Goal: Check status: Check status

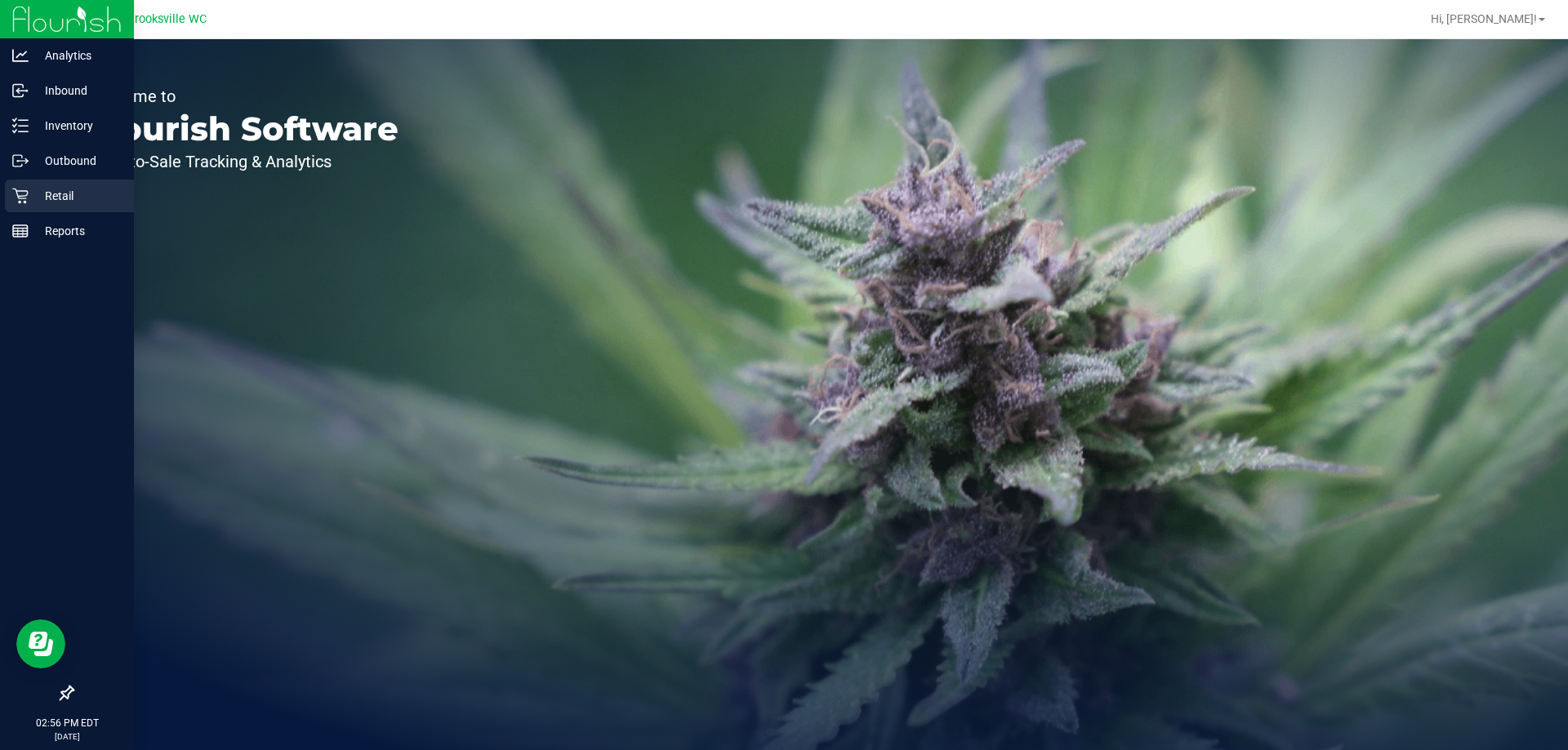
click at [53, 194] on p "Retail" at bounding box center [77, 196] width 98 height 19
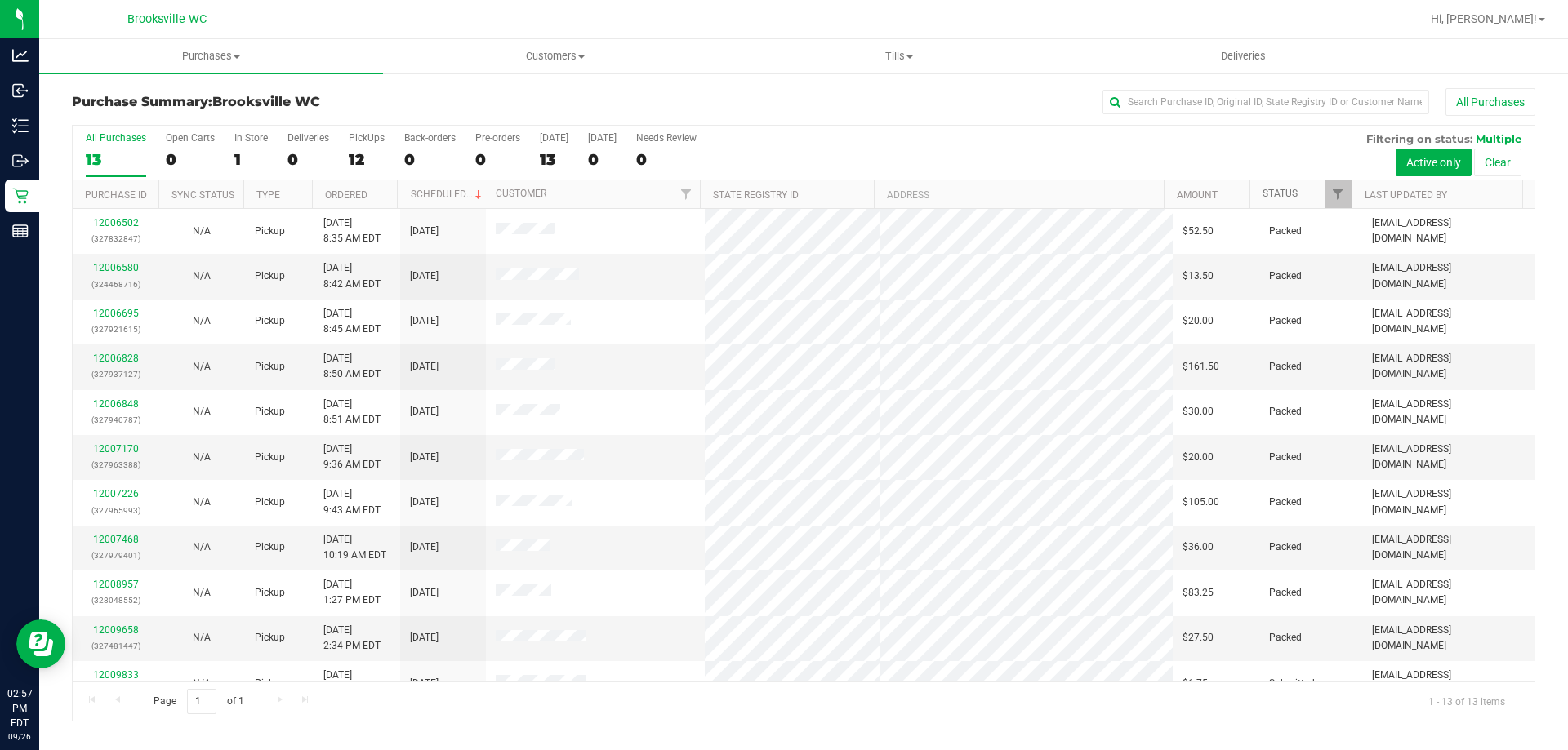
click at [1280, 194] on link "Status" at bounding box center [1280, 194] width 35 height 11
click at [1280, 194] on link "Status" at bounding box center [1290, 194] width 54 height 11
click at [848, 139] on div "All Purchases 13 Open Carts 0 In Store 1 Deliveries 0 PickUps 12 Back-orders 0 …" at bounding box center [804, 153] width 1462 height 55
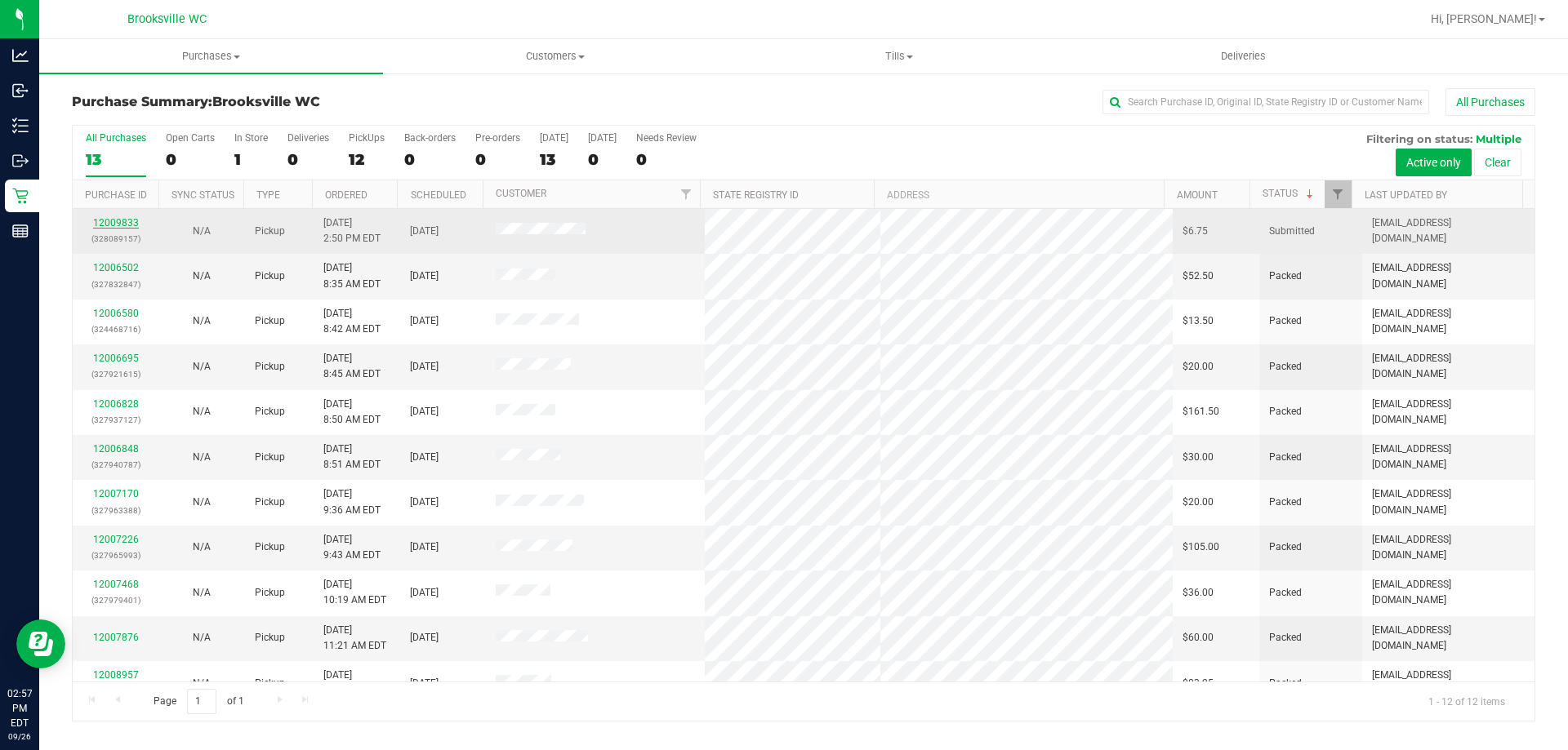
click at [123, 225] on link "12009833" at bounding box center [116, 223] width 46 height 11
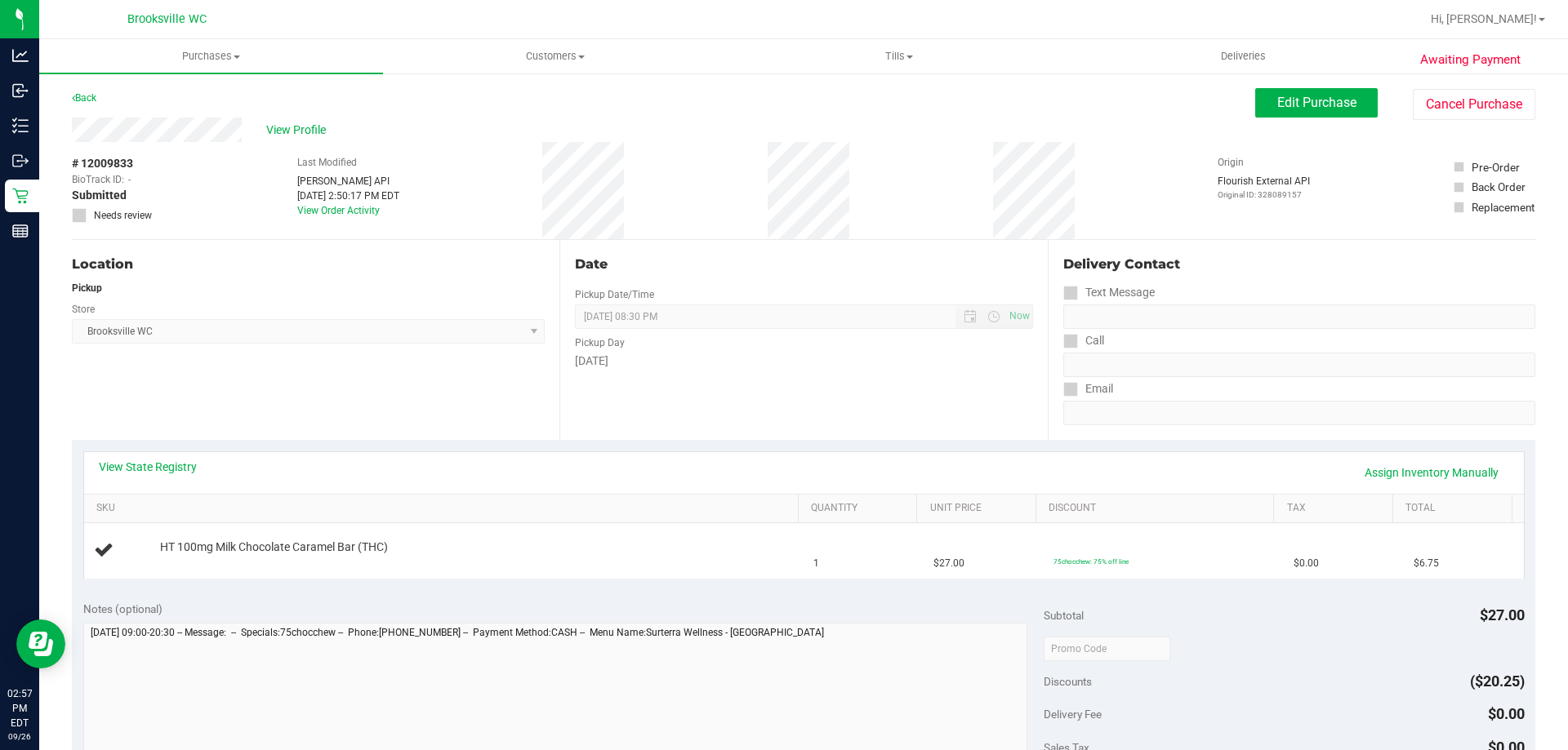
click at [369, 374] on div "Location Pickup Store [GEOGRAPHIC_DATA] WC Select Store [PERSON_NAME][GEOGRAPHI…" at bounding box center [315, 340] width 488 height 200
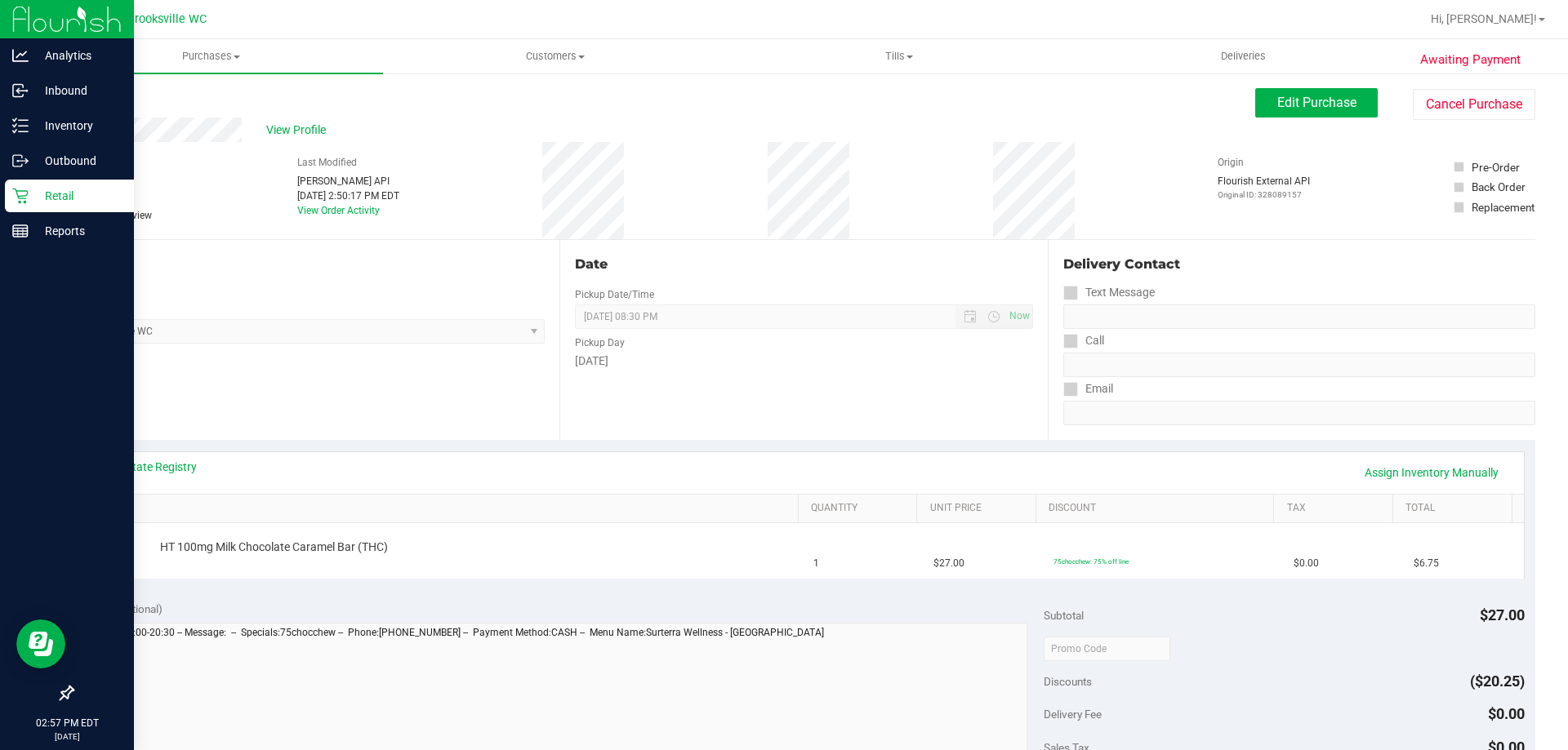
click at [43, 188] on p "Retail" at bounding box center [77, 196] width 98 height 19
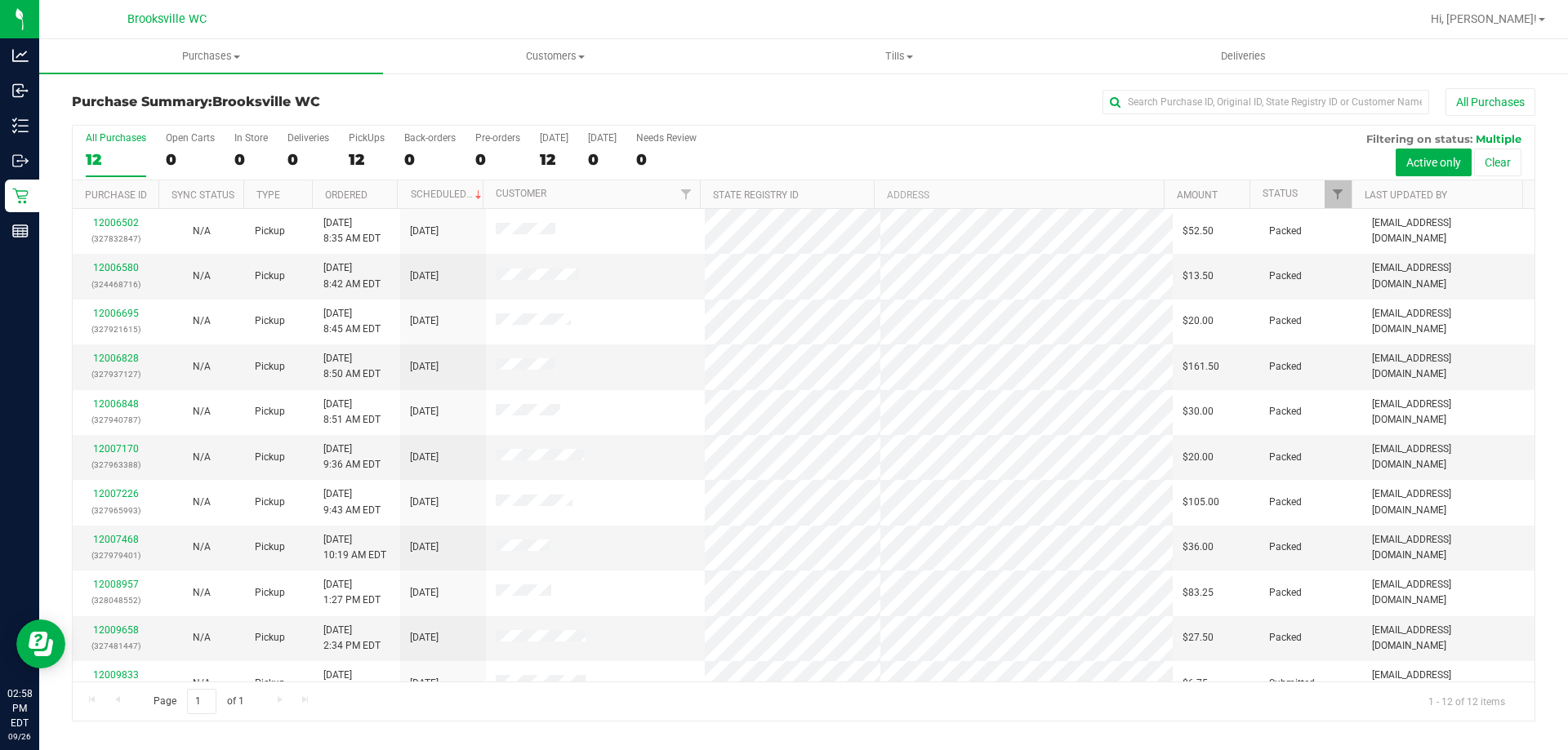
click at [798, 128] on div "All Purchases 12 Open Carts 0 In Store 0 Deliveries 0 PickUps 12 Back-orders 0 …" at bounding box center [804, 132] width 1462 height 13
click at [1268, 193] on link "Status" at bounding box center [1280, 194] width 35 height 11
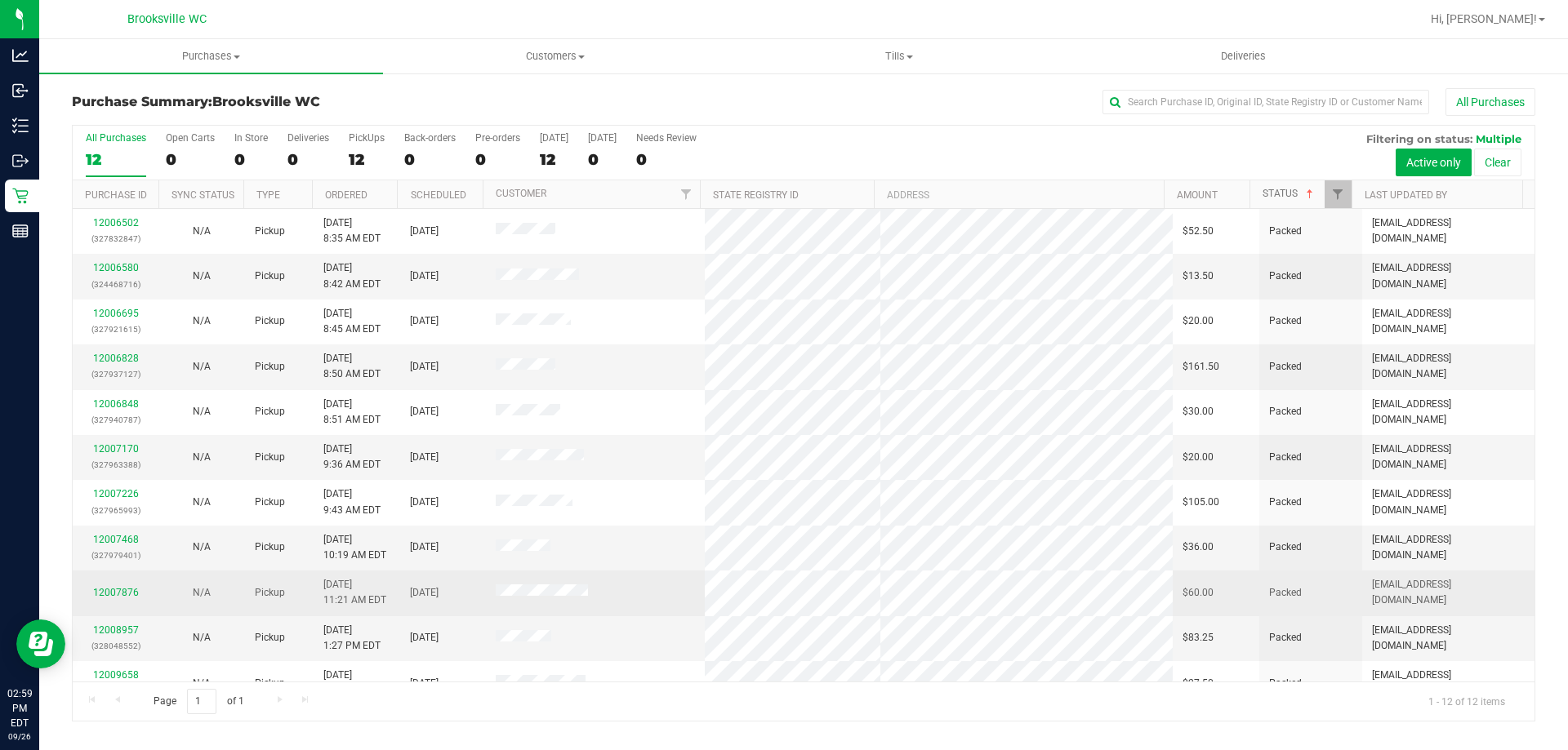
scroll to position [70, 0]
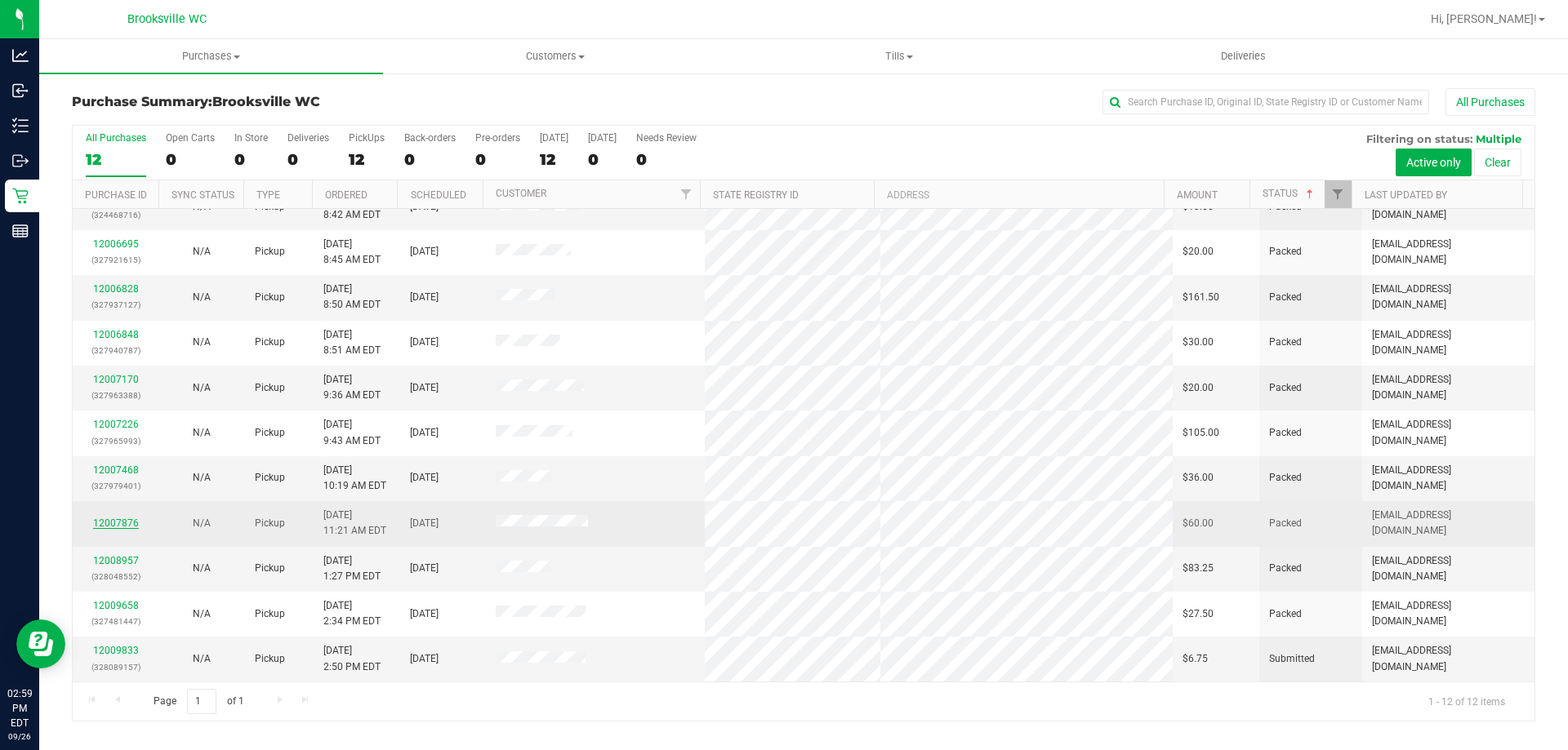
click at [121, 519] on link "12007876" at bounding box center [116, 523] width 46 height 11
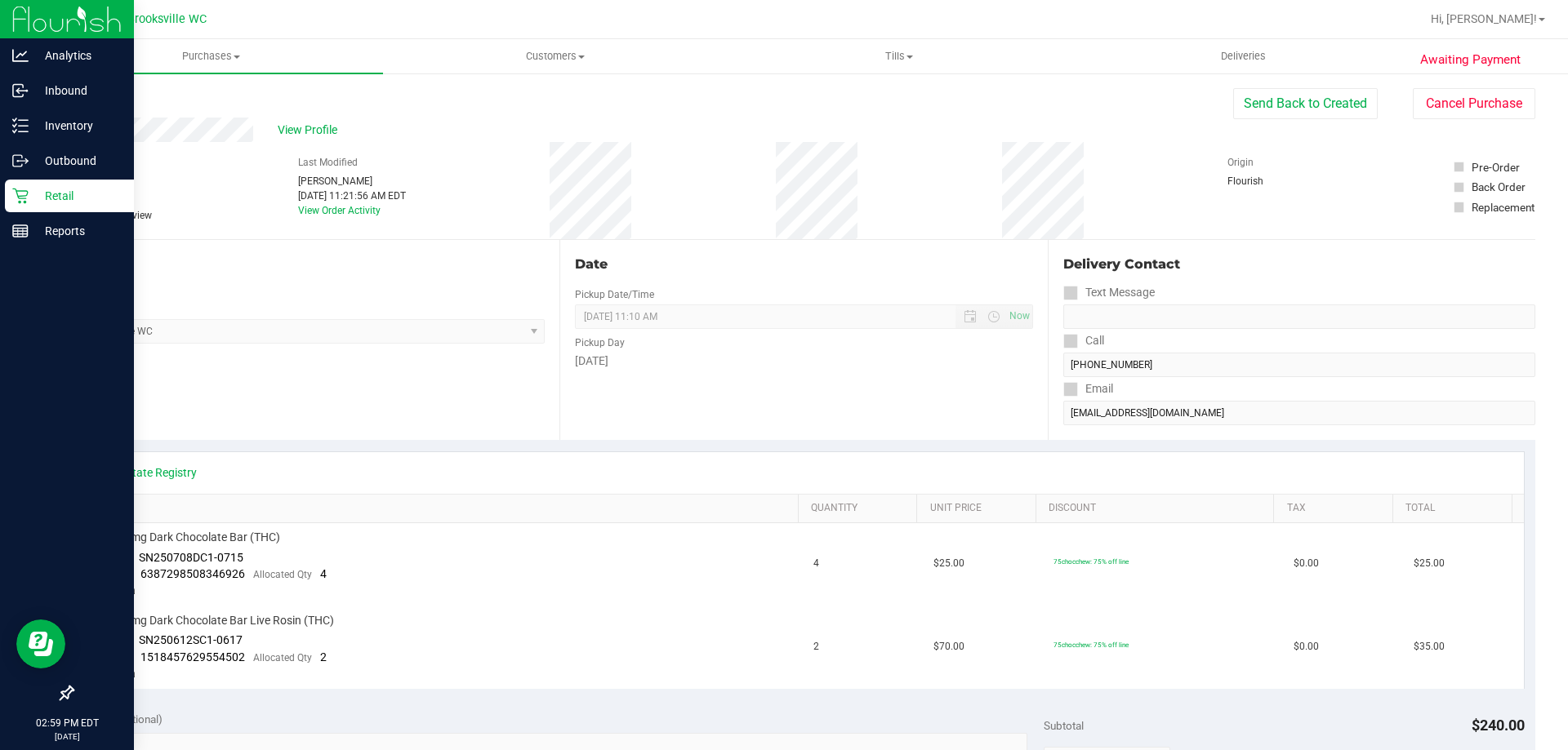
click at [26, 197] on icon at bounding box center [20, 196] width 17 height 17
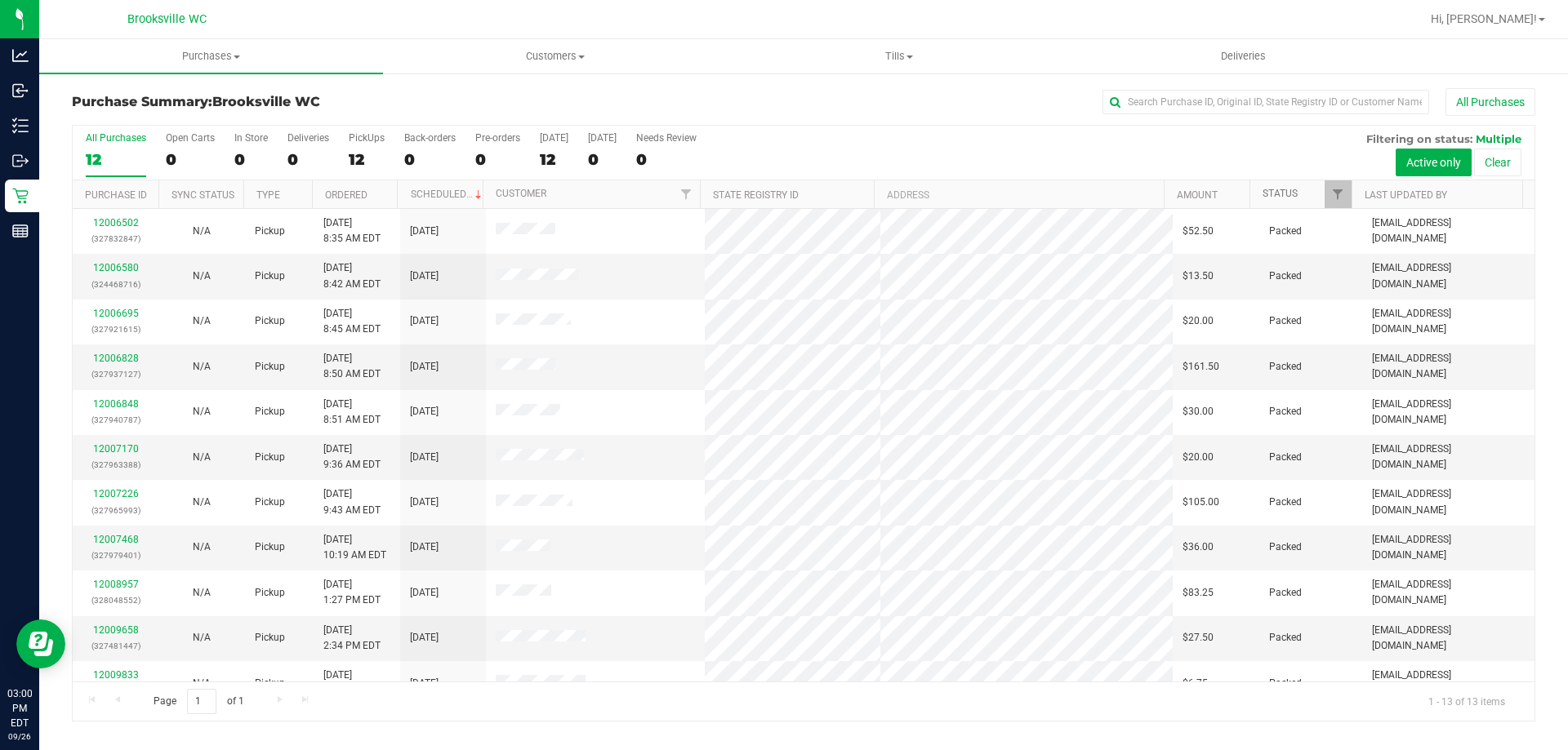
click at [1281, 188] on link "Status" at bounding box center [1280, 194] width 35 height 11
click at [1281, 195] on link "Status" at bounding box center [1290, 194] width 54 height 11
drag, startPoint x: 1151, startPoint y: 127, endPoint x: 1101, endPoint y: 136, distance: 50.8
click at [1101, 136] on div "All Purchases 12 Open Carts 0 In Store 0 Deliveries 0 PickUps 12 Back-orders 0 …" at bounding box center [804, 132] width 1462 height 13
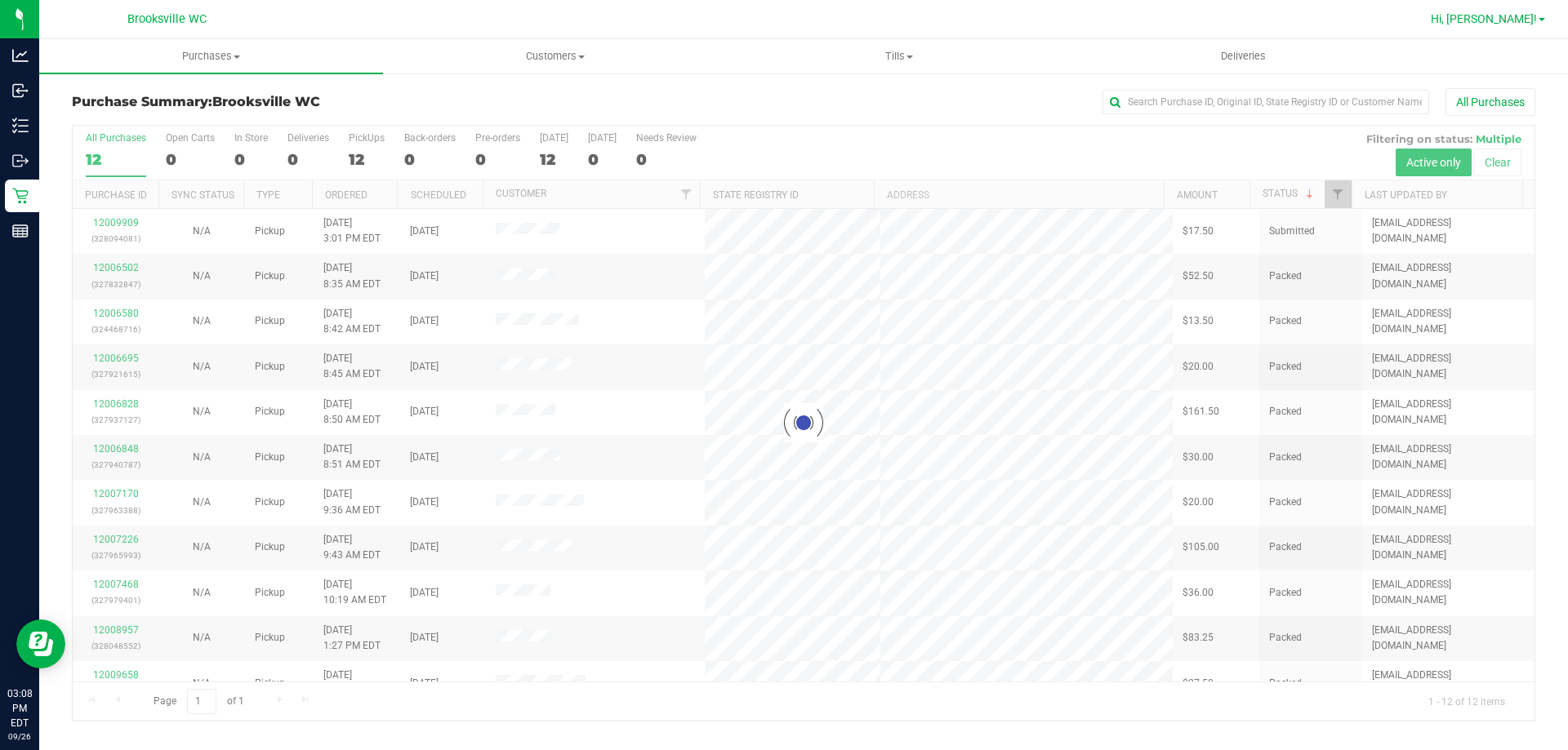
click at [1521, 17] on span "Hi, [PERSON_NAME]!" at bounding box center [1484, 18] width 107 height 13
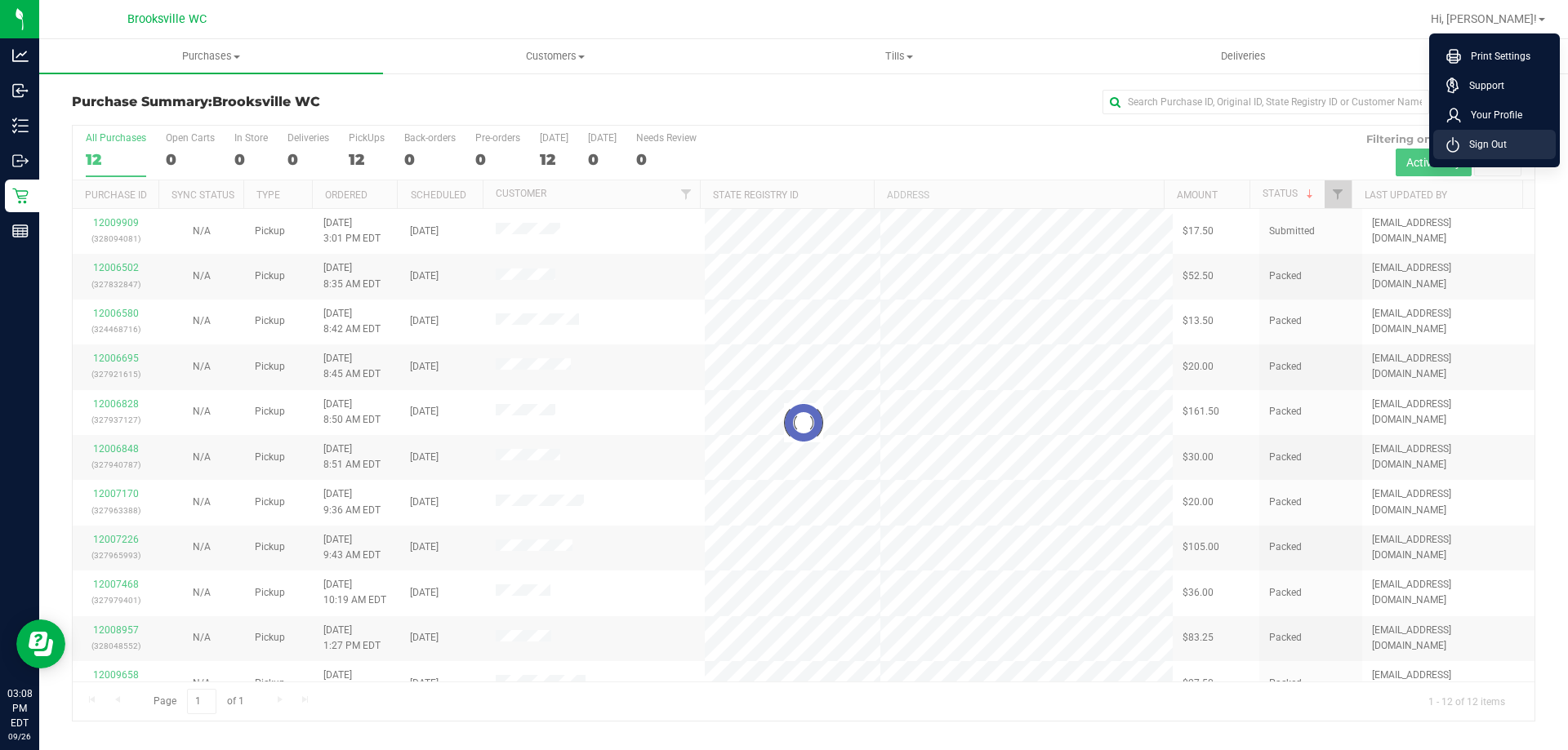
click at [1478, 141] on span "Sign Out" at bounding box center [1483, 144] width 48 height 17
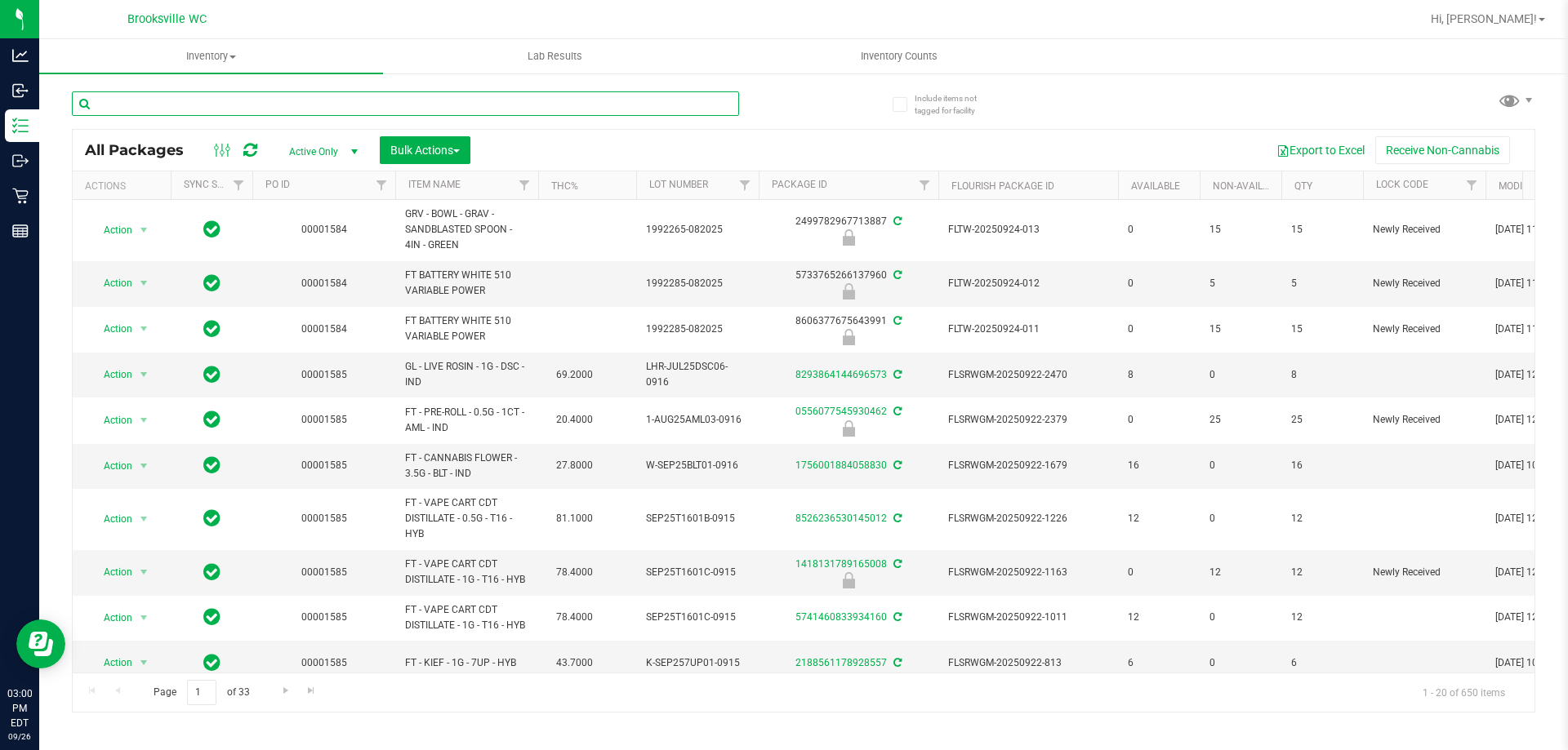
click at [195, 105] on input "text" at bounding box center [405, 104] width 667 height 25
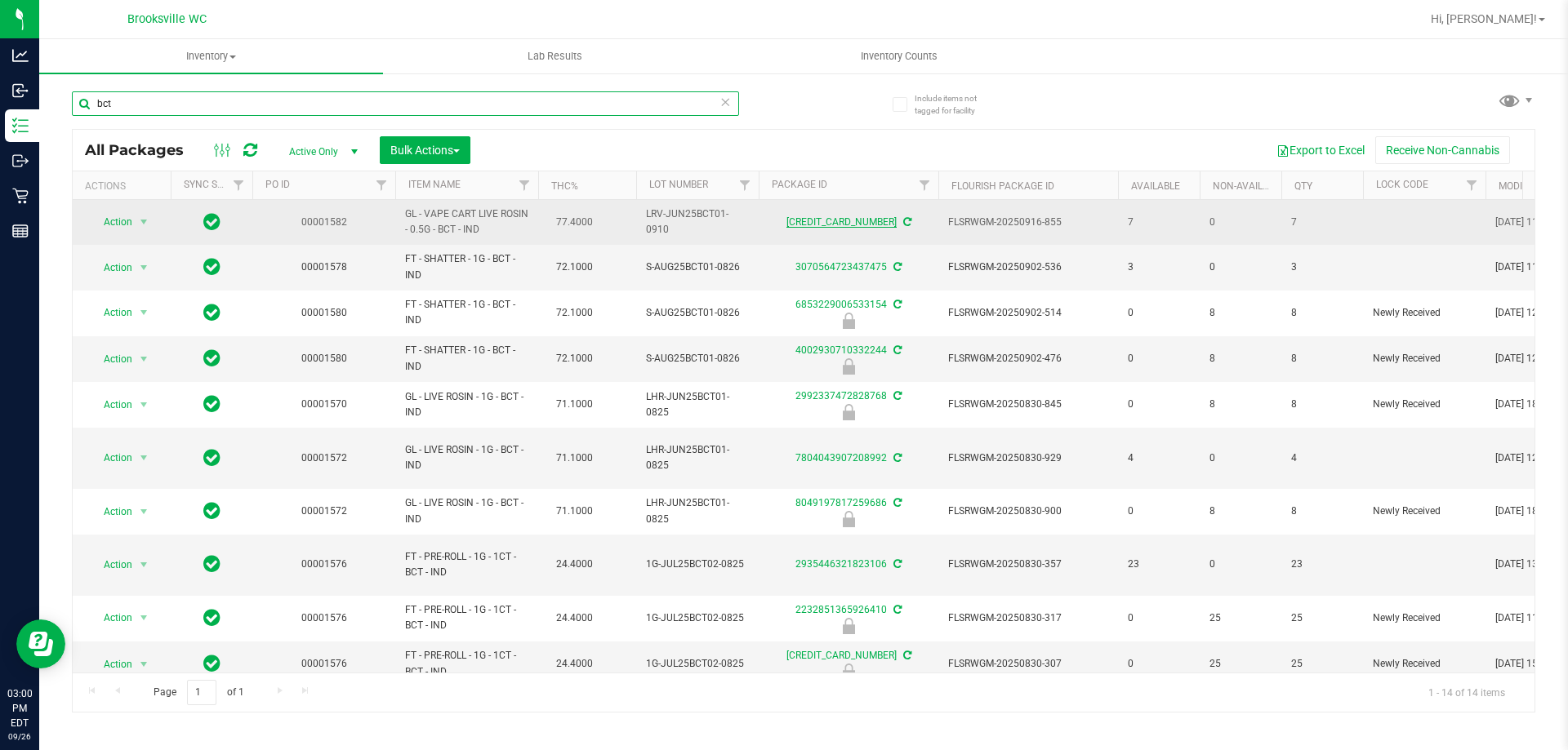
type input "bct"
click at [866, 221] on link "[CREDIT_CARD_NUMBER]" at bounding box center [841, 222] width 110 height 11
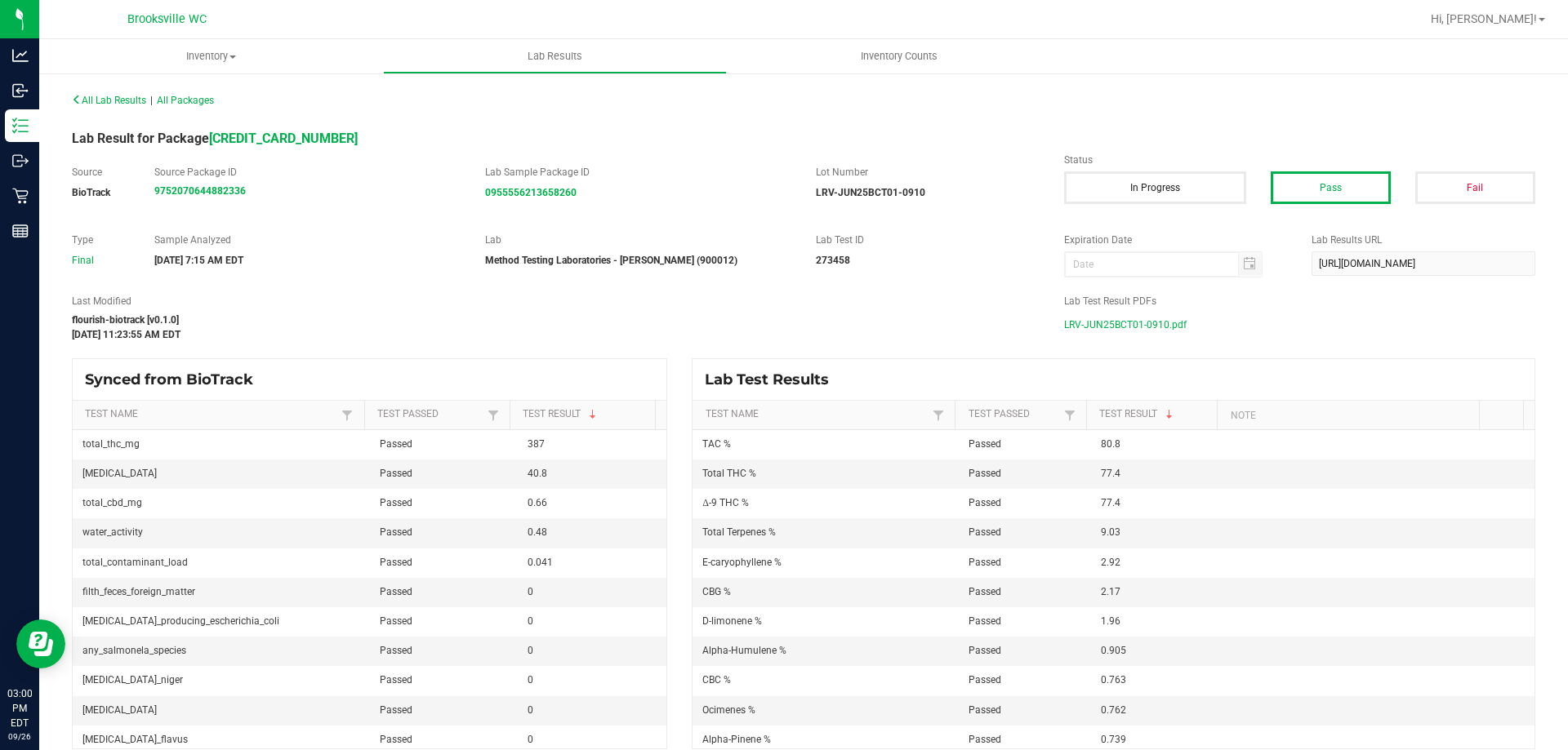
click at [1153, 324] on span "LRV-JUN25BCT01-0910.pdf" at bounding box center [1125, 325] width 122 height 25
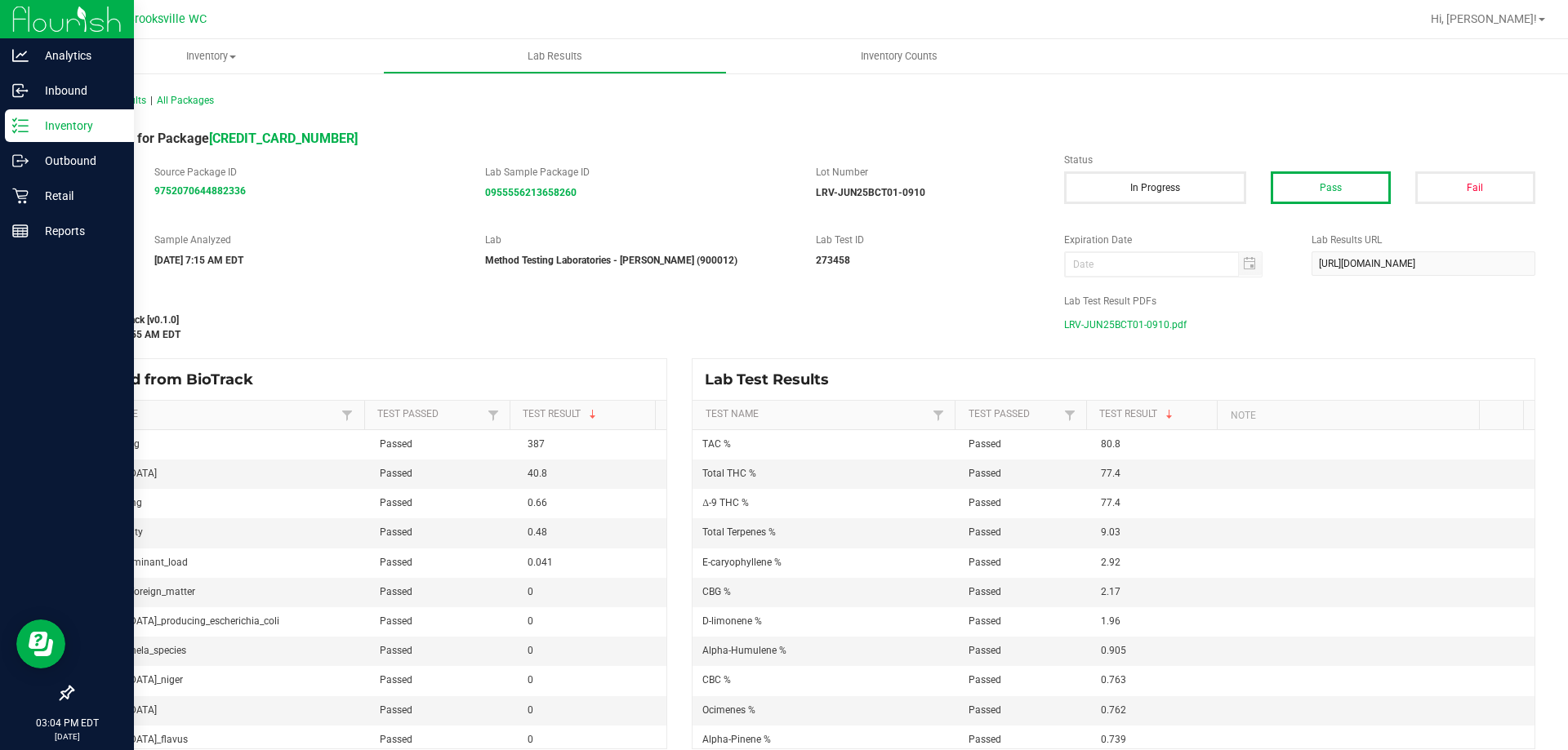
click at [28, 123] on p "Inventory" at bounding box center [77, 125] width 98 height 19
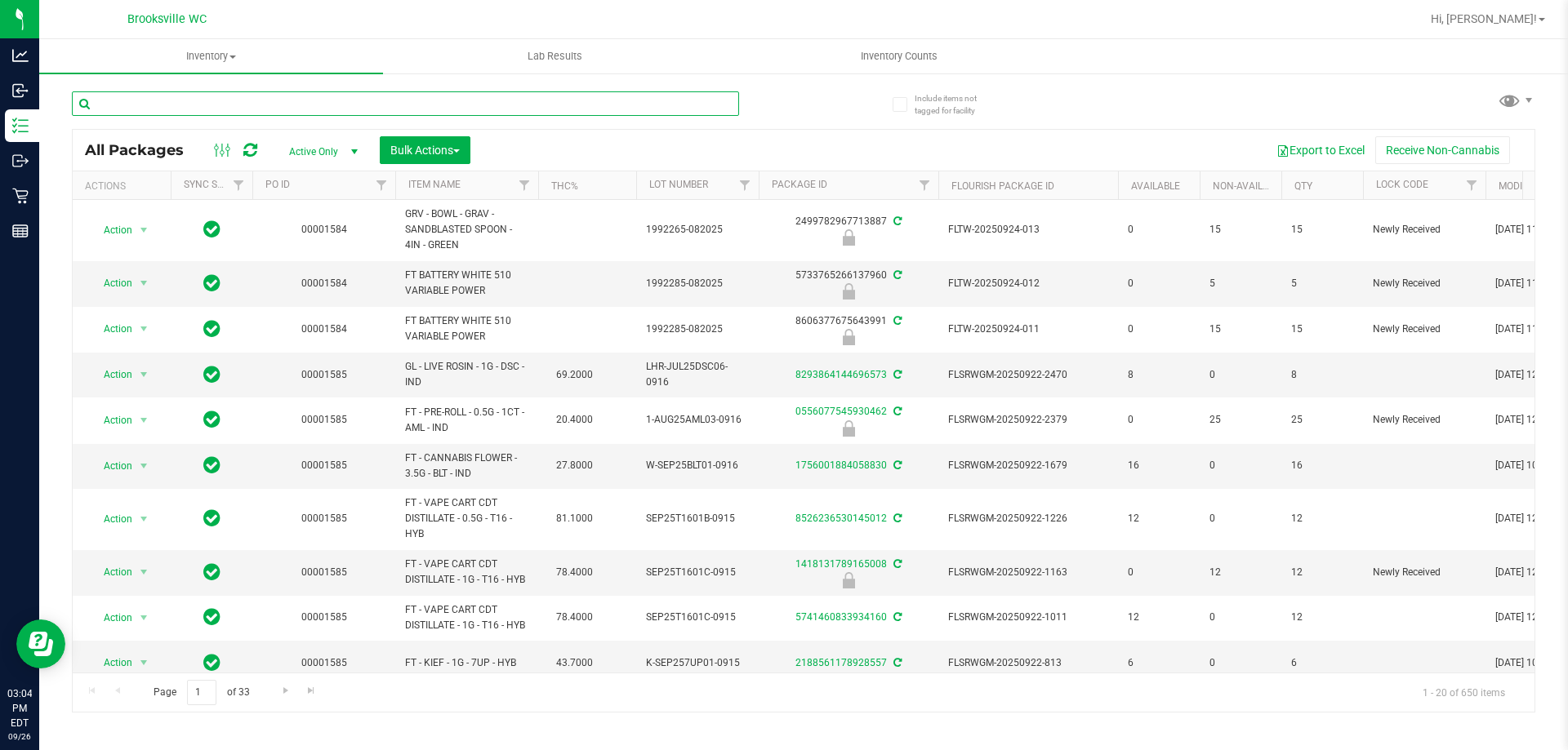
click at [224, 105] on input "text" at bounding box center [405, 104] width 667 height 25
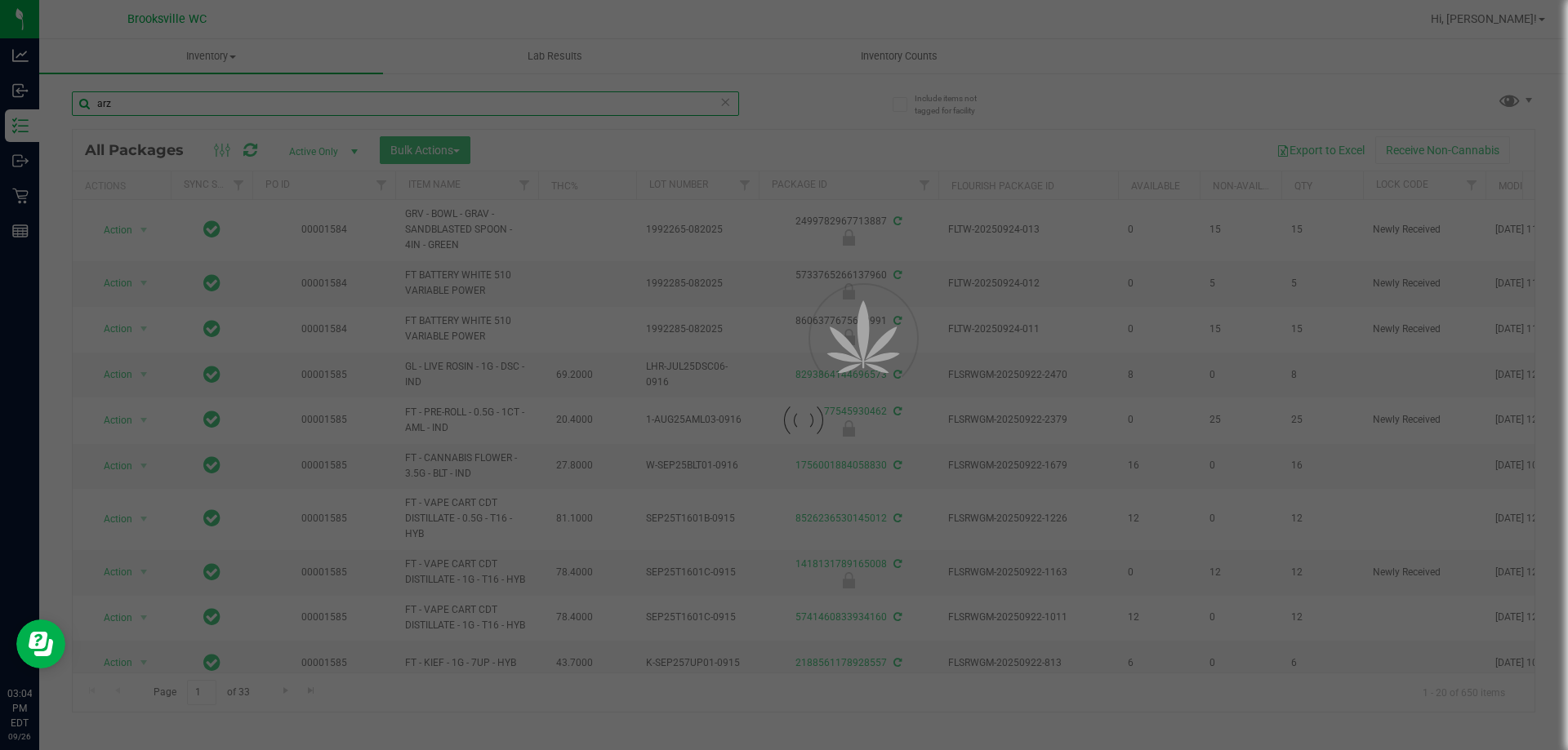
type input "arz"
